Goal: Navigation & Orientation: Find specific page/section

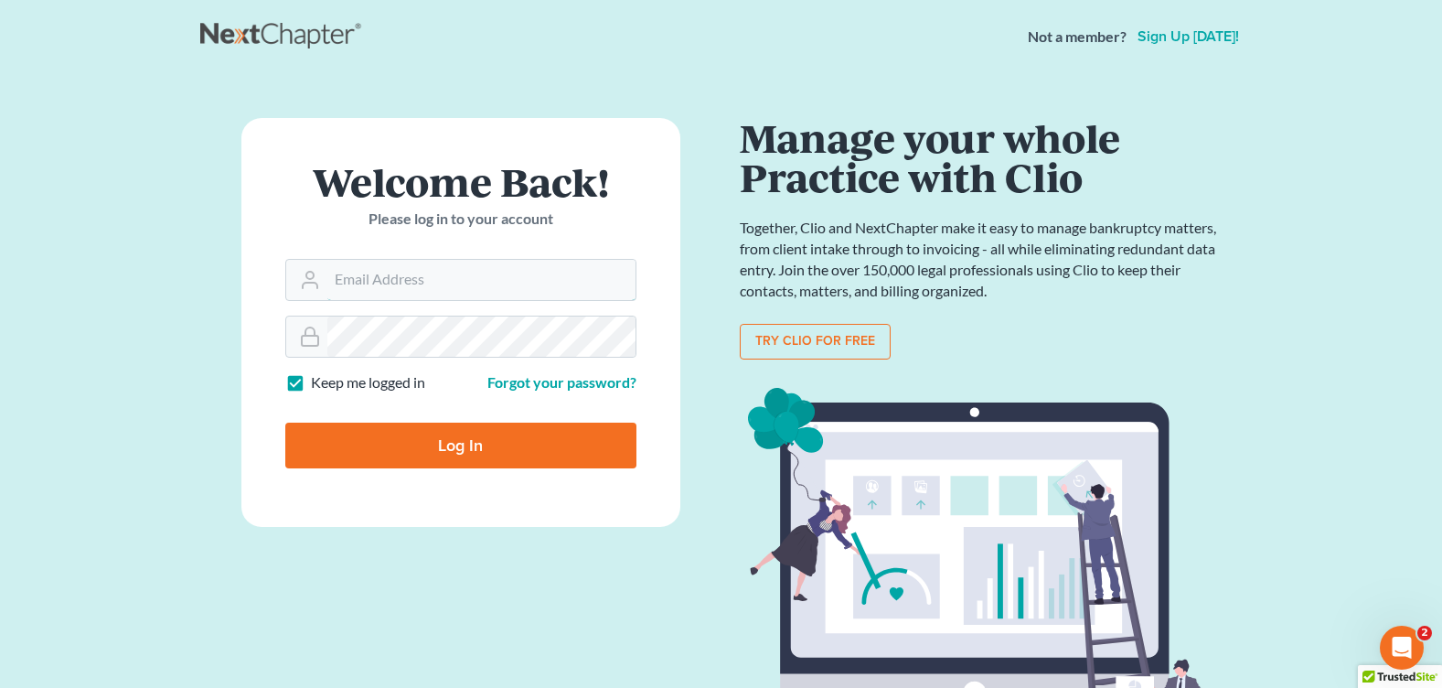
type input "[PERSON_NAME][EMAIL_ADDRESS][DOMAIN_NAME]"
click at [470, 451] on input "Log In" at bounding box center [460, 445] width 351 height 46
type input "Thinking..."
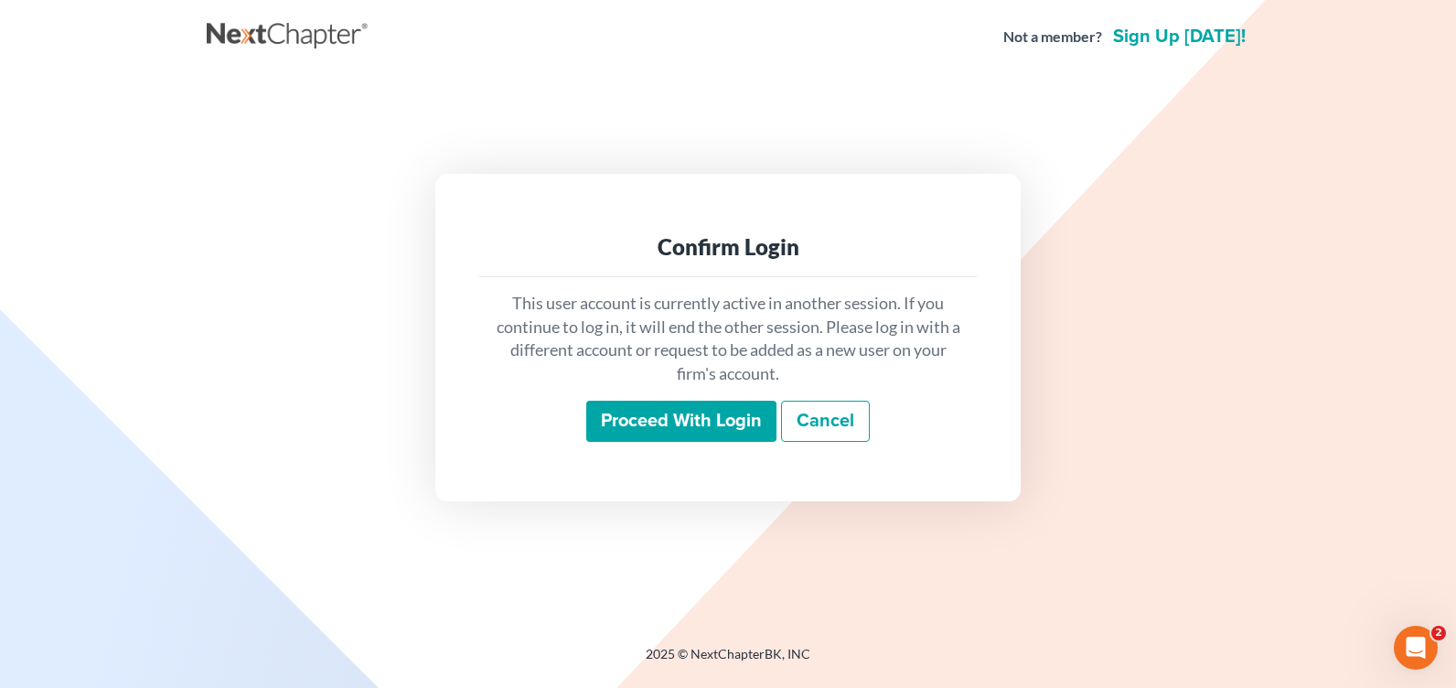
click at [716, 418] on input "Proceed with login" at bounding box center [681, 421] width 190 height 42
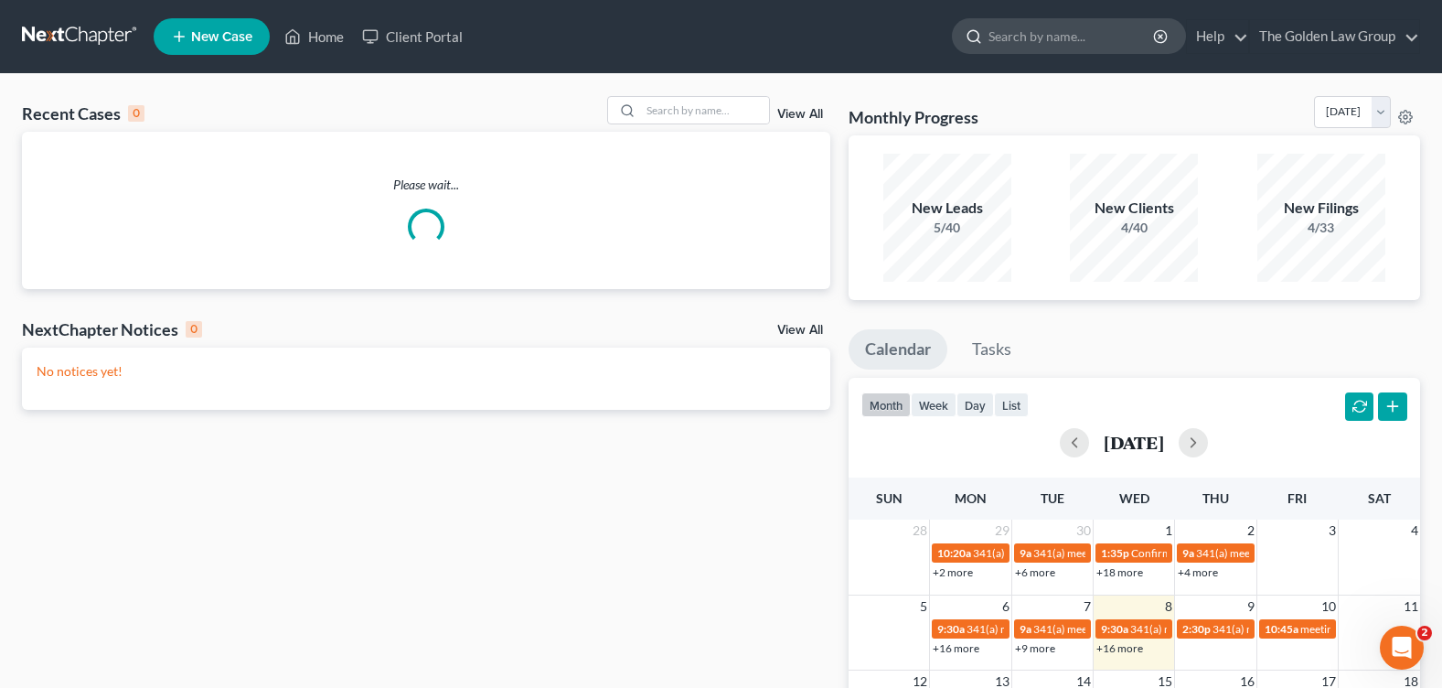
click at [1046, 26] on input "search" at bounding box center [1071, 36] width 167 height 34
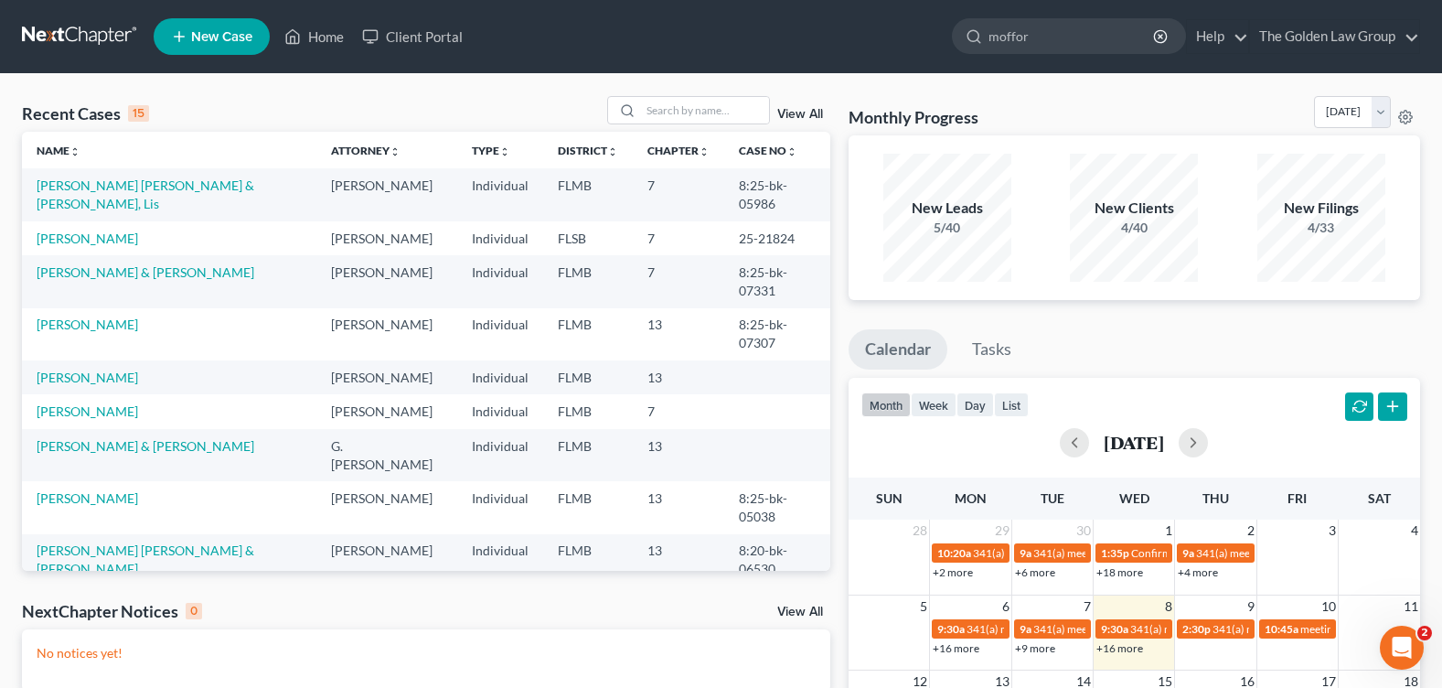
type input "mofford"
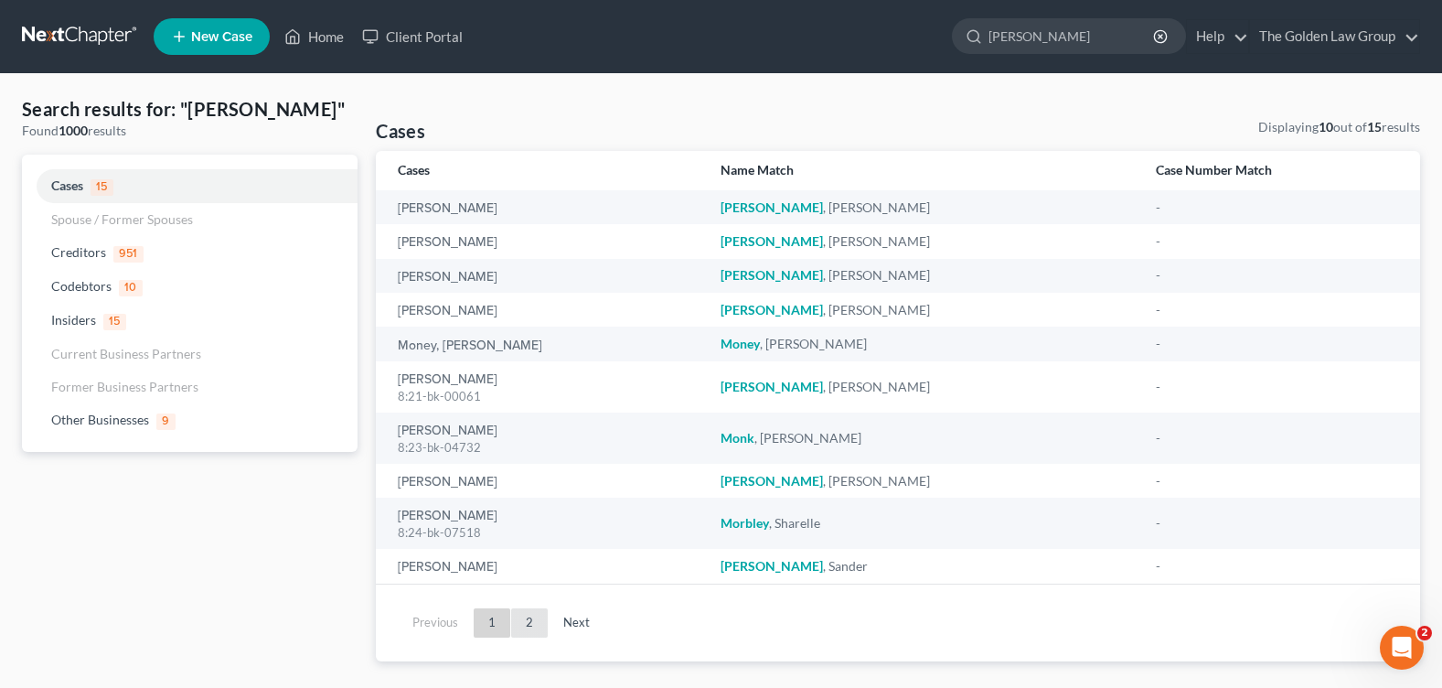
click at [536, 626] on link "2" at bounding box center [529, 622] width 37 height 29
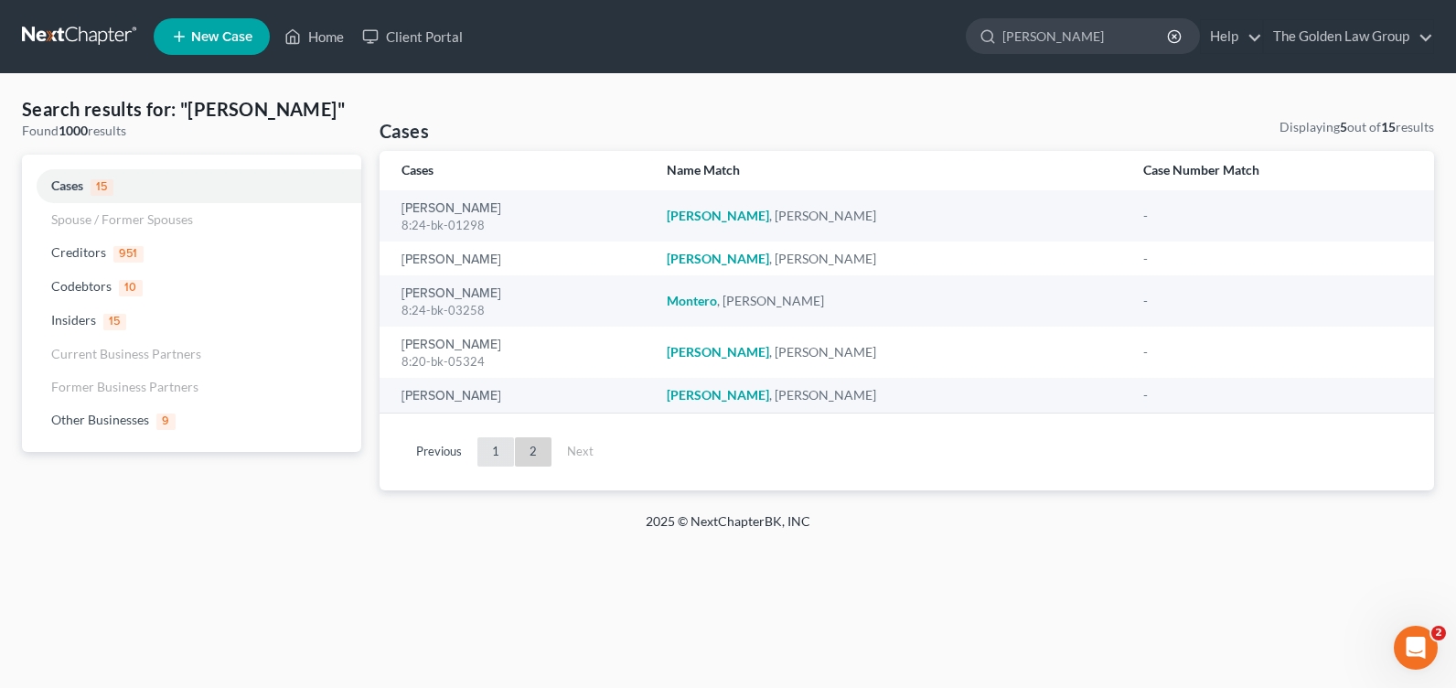
click at [492, 452] on link "1" at bounding box center [495, 451] width 37 height 29
